Goal: Task Accomplishment & Management: Manage account settings

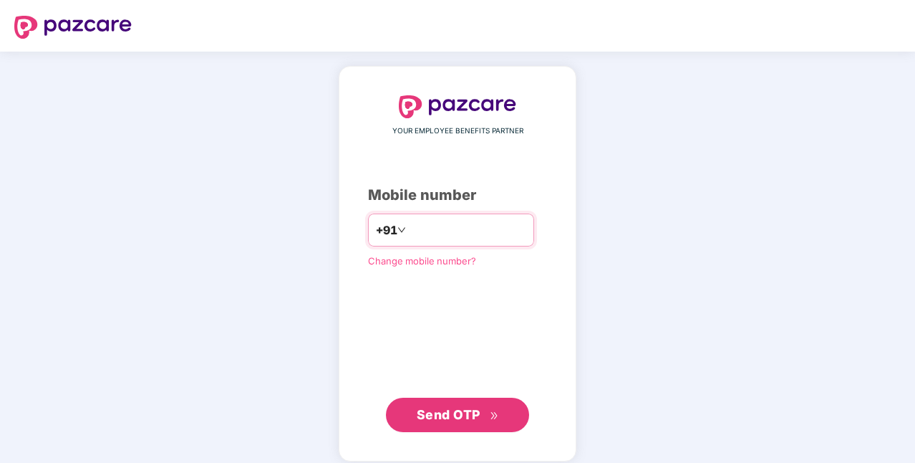
click at [425, 237] on input "number" at bounding box center [467, 229] width 117 height 23
type input "**********"
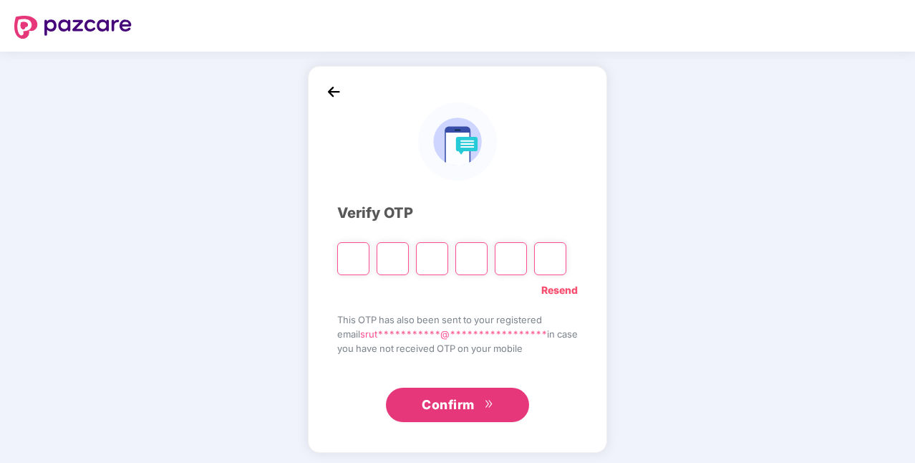
type input "*"
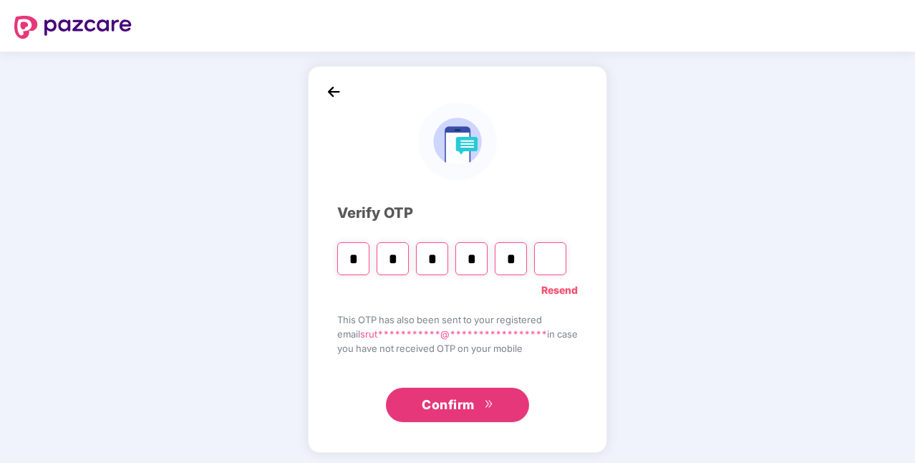
type input "*"
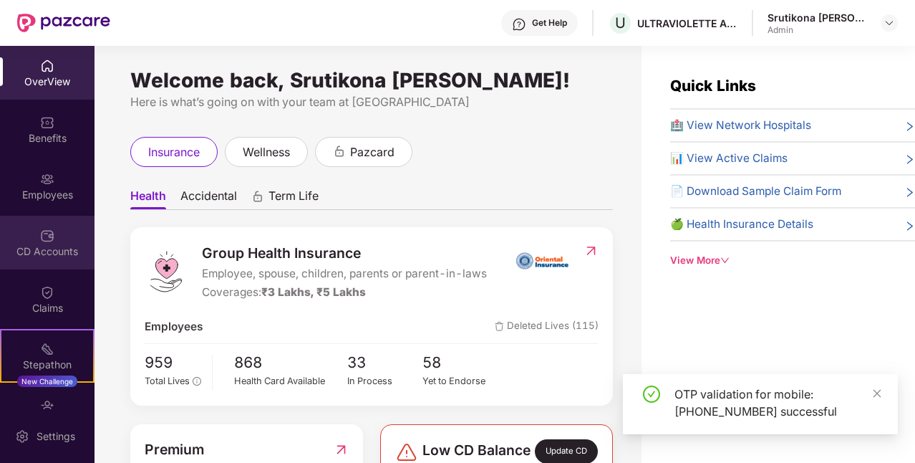
click at [57, 247] on div "CD Accounts" at bounding box center [47, 251] width 95 height 14
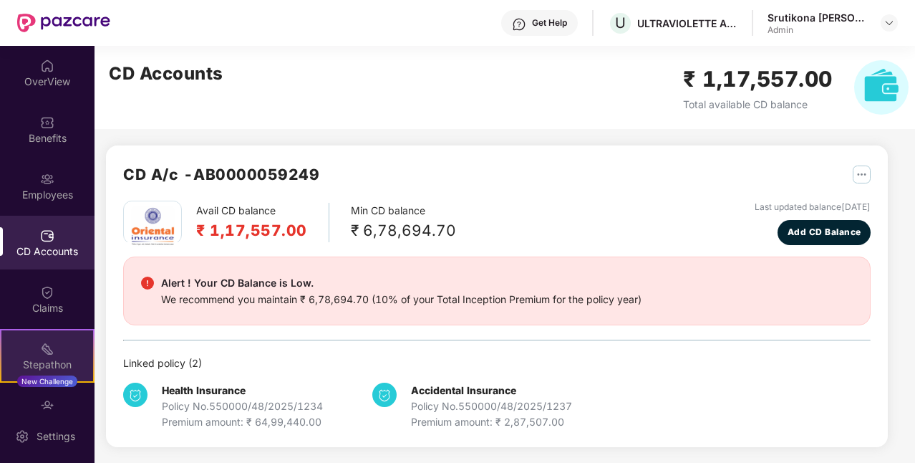
scroll to position [89, 0]
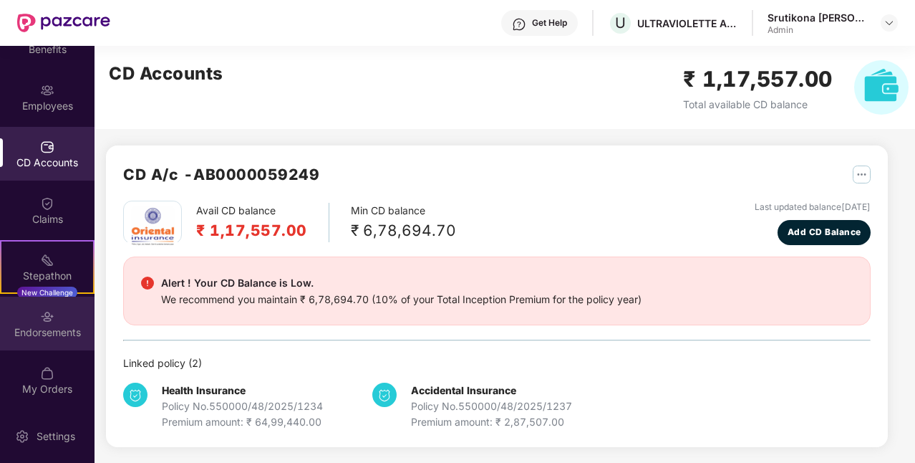
click at [40, 321] on img at bounding box center [47, 316] width 14 height 14
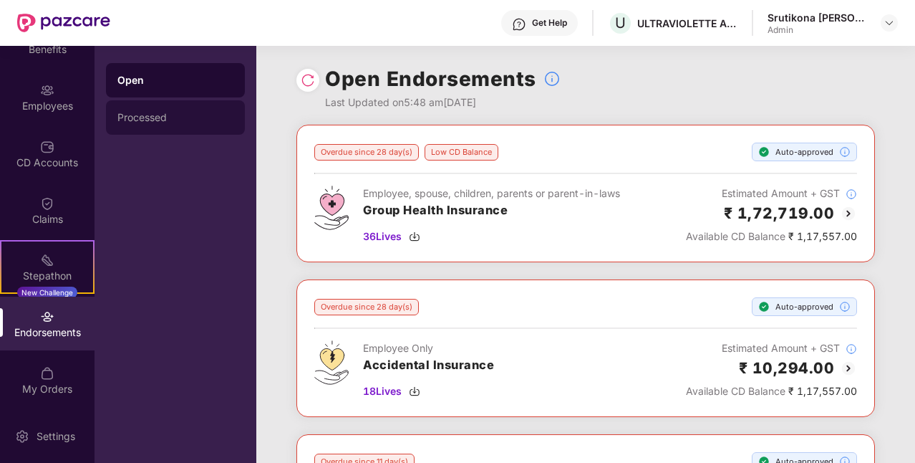
click at [168, 102] on div "Processed" at bounding box center [175, 117] width 139 height 34
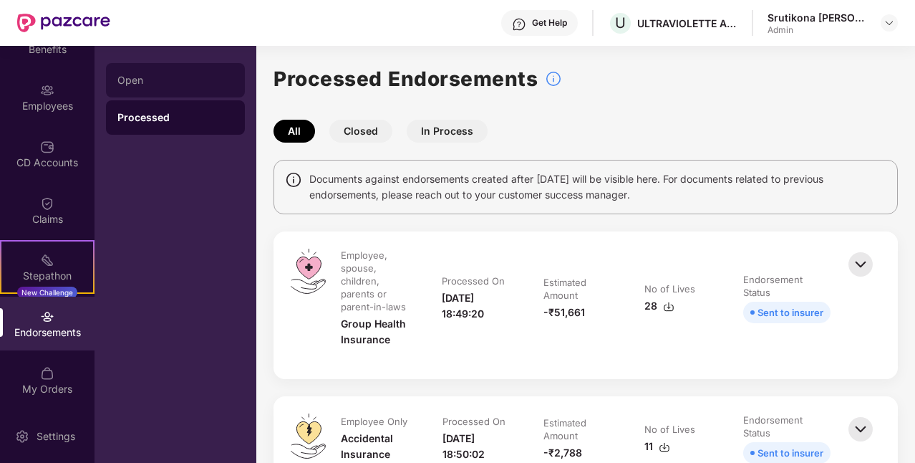
click at [121, 83] on div "Open" at bounding box center [175, 79] width 116 height 11
